Goal: Task Accomplishment & Management: Use online tool/utility

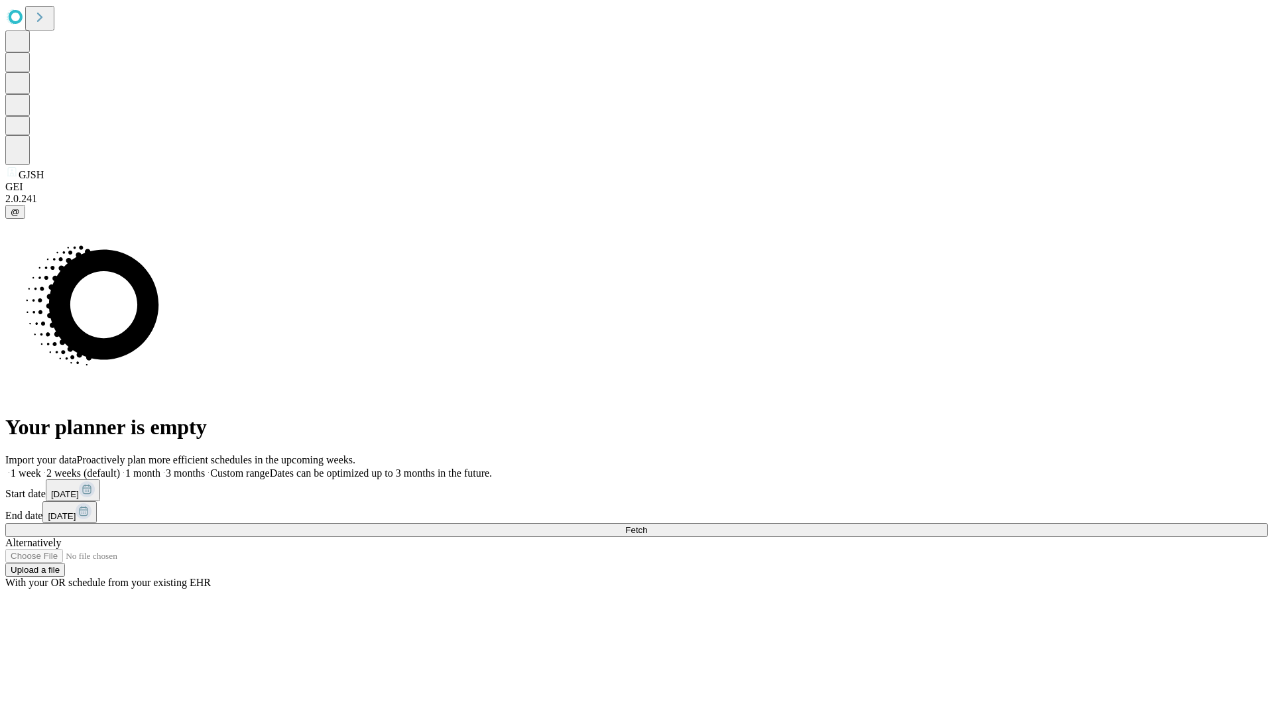
click at [647, 525] on span "Fetch" at bounding box center [636, 530] width 22 height 10
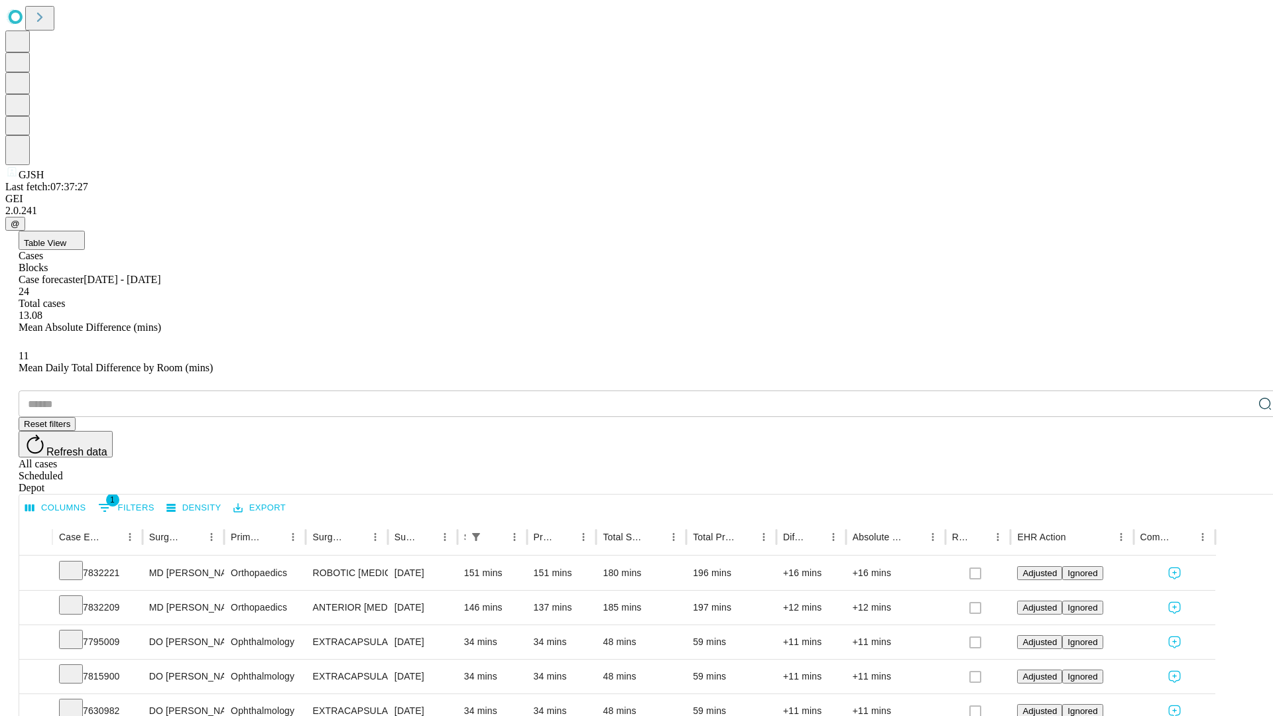
click at [1239, 482] on div "Depot" at bounding box center [650, 488] width 1262 height 12
